Goal: Navigation & Orientation: Find specific page/section

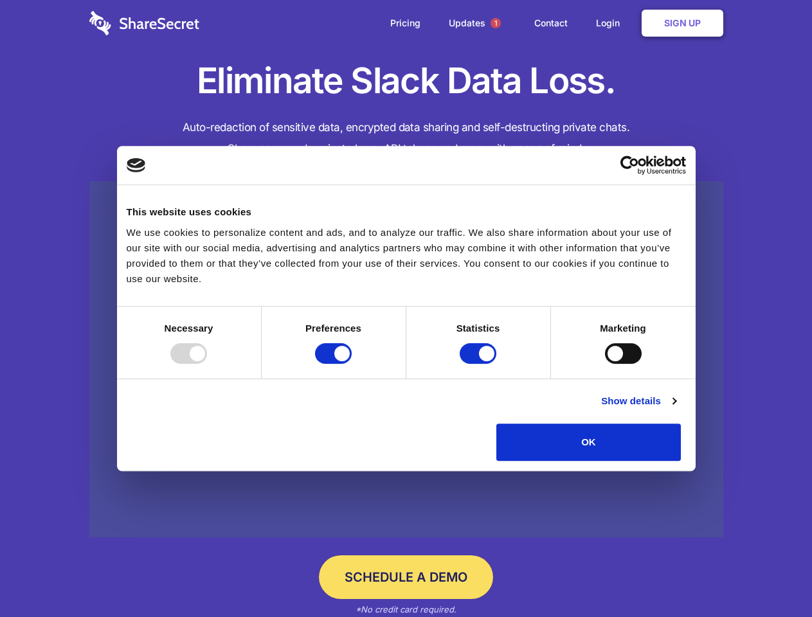
click at [207, 364] on div at bounding box center [188, 353] width 37 height 21
click at [352, 364] on input "Preferences" at bounding box center [333, 353] width 37 height 21
checkbox input "false"
click at [479, 364] on input "Statistics" at bounding box center [478, 353] width 37 height 21
checkbox input "false"
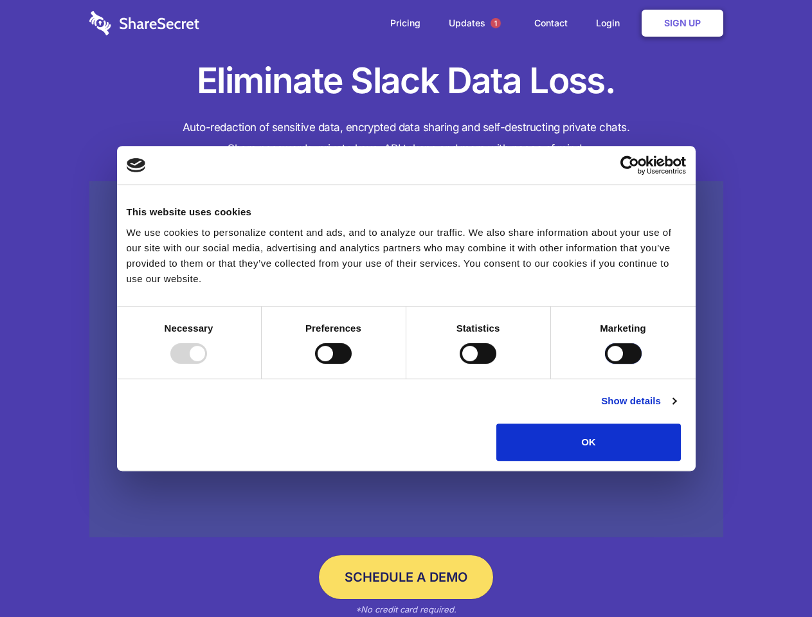
click at [605, 364] on input "Marketing" at bounding box center [623, 353] width 37 height 21
checkbox input "true"
click at [676, 409] on link "Show details" at bounding box center [638, 400] width 75 height 15
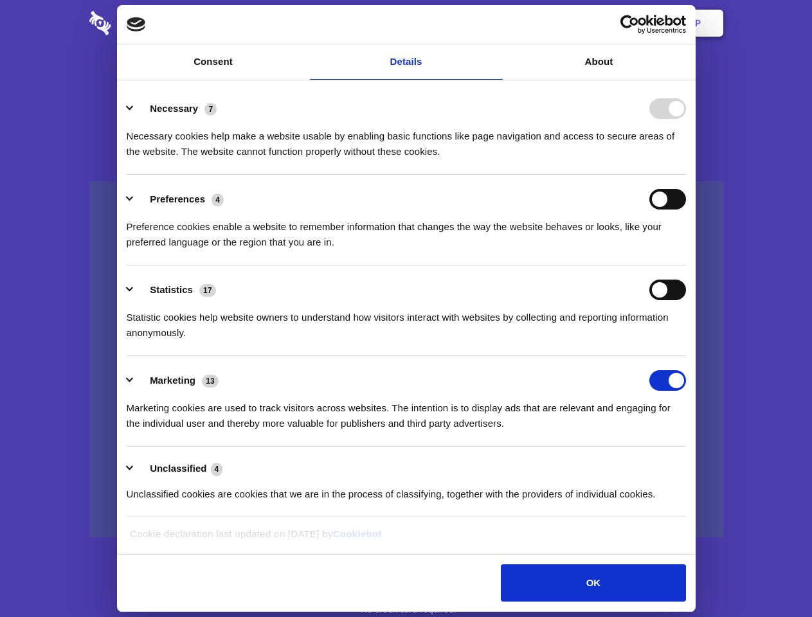
click at [686, 175] on li "Necessary 7 Necessary cookies help make a website usable by enabling basic func…" at bounding box center [406, 129] width 559 height 91
click at [495, 23] on span "1" at bounding box center [495, 23] width 10 height 10
